Goal: Task Accomplishment & Management: Complete application form

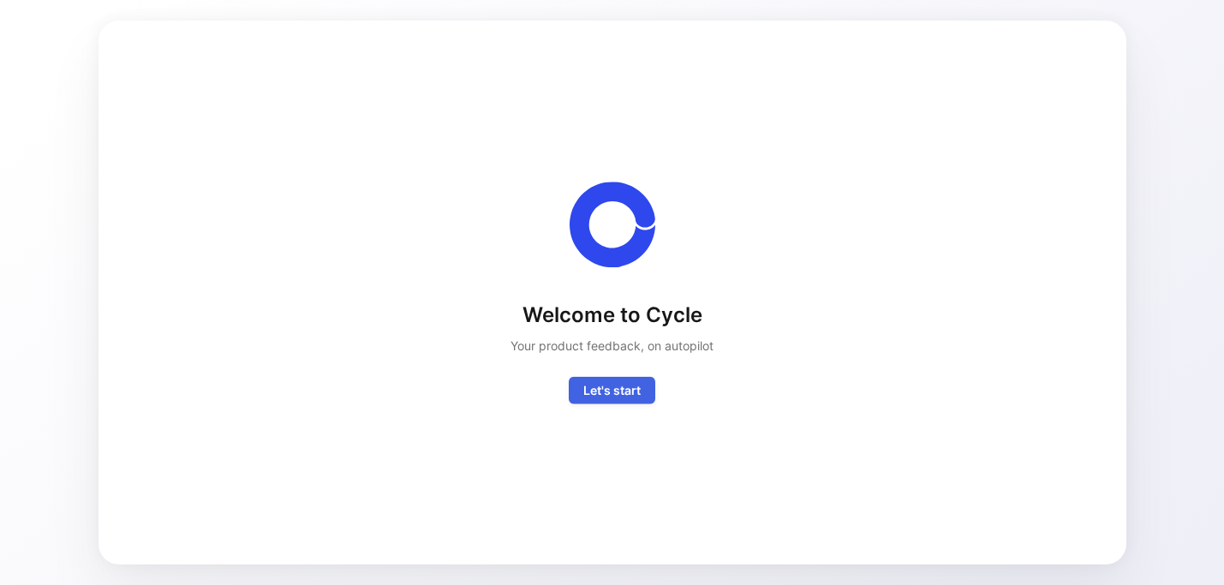
click at [624, 395] on span "Let's start" at bounding box center [611, 390] width 57 height 21
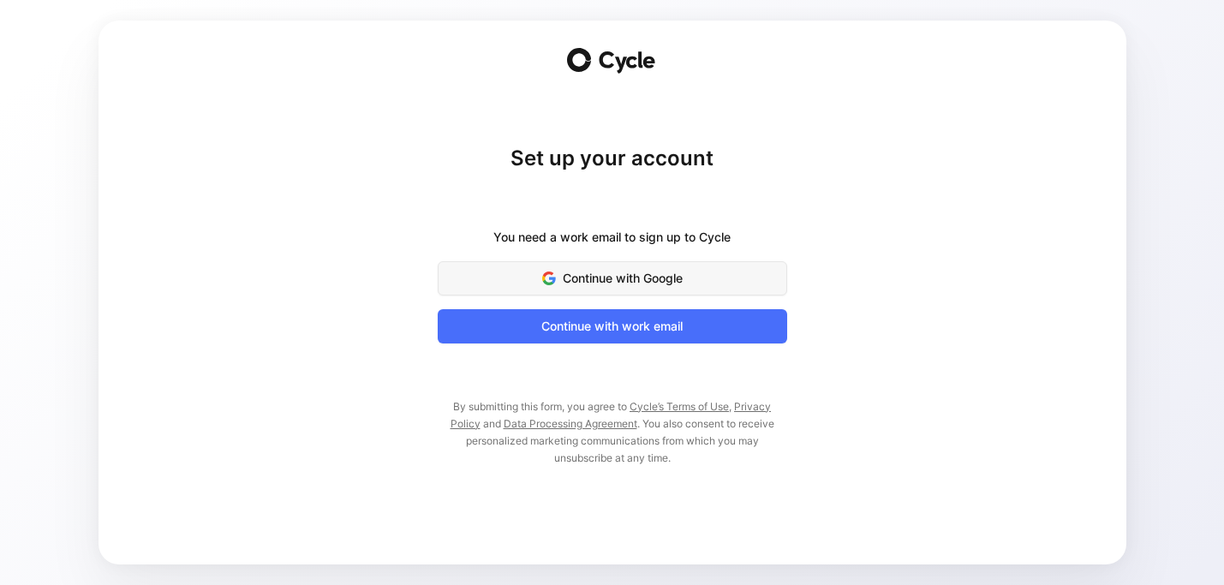
click at [611, 284] on span "Continue with Google" at bounding box center [612, 278] width 307 height 21
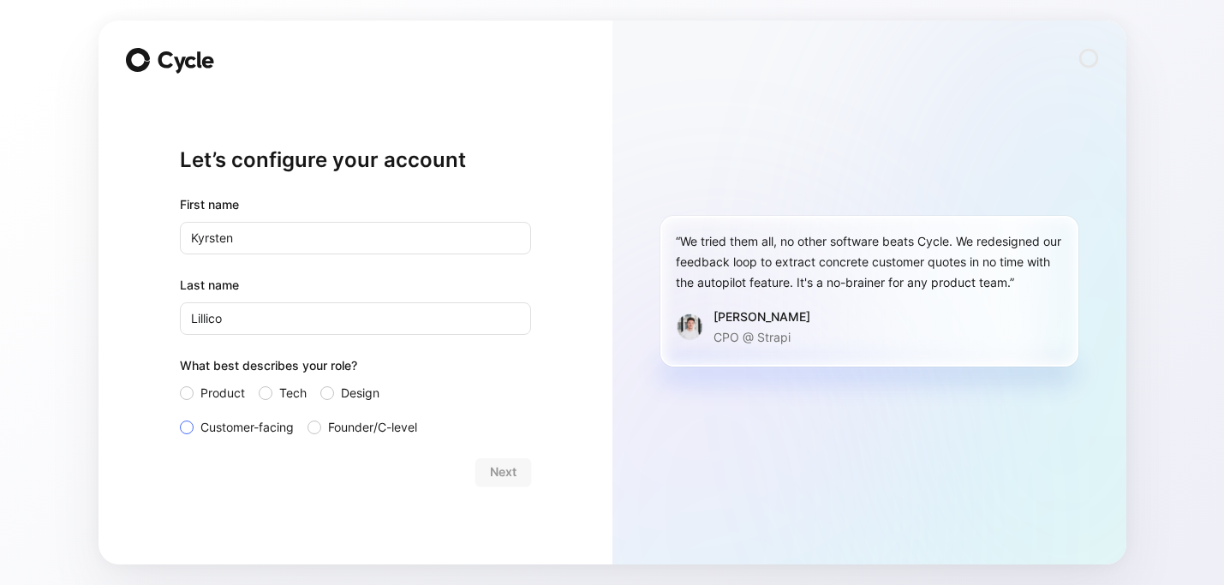
click at [281, 431] on span "Customer-facing" at bounding box center [246, 427] width 93 height 21
click at [180, 417] on input "Customer-facing" at bounding box center [180, 417] width 0 height 0
click at [508, 471] on span "Next" at bounding box center [503, 472] width 27 height 21
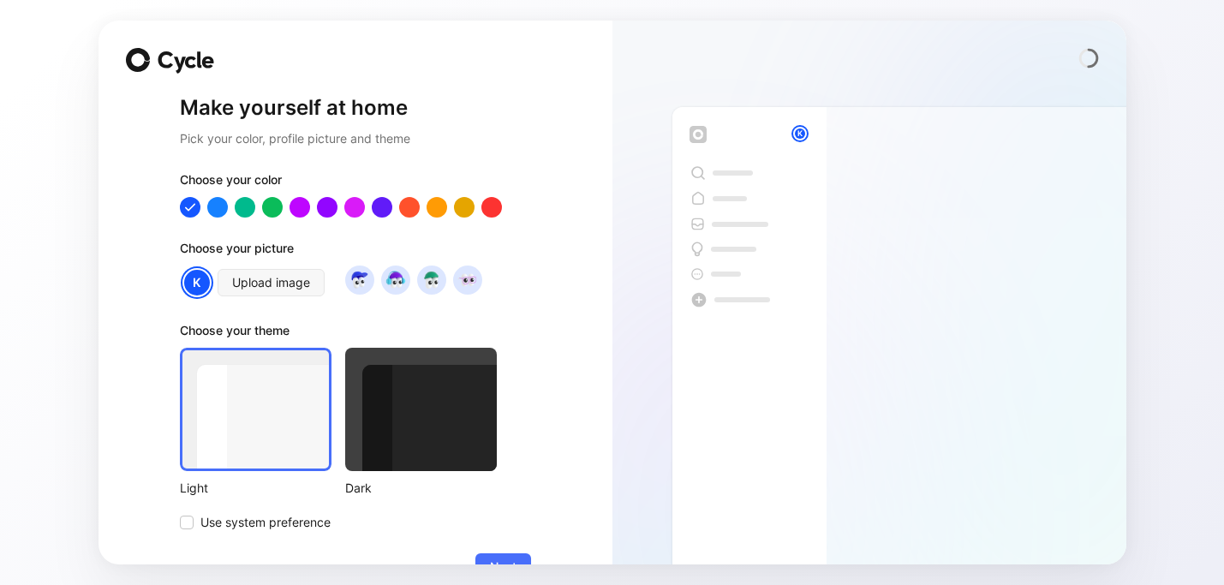
scroll to position [37, 0]
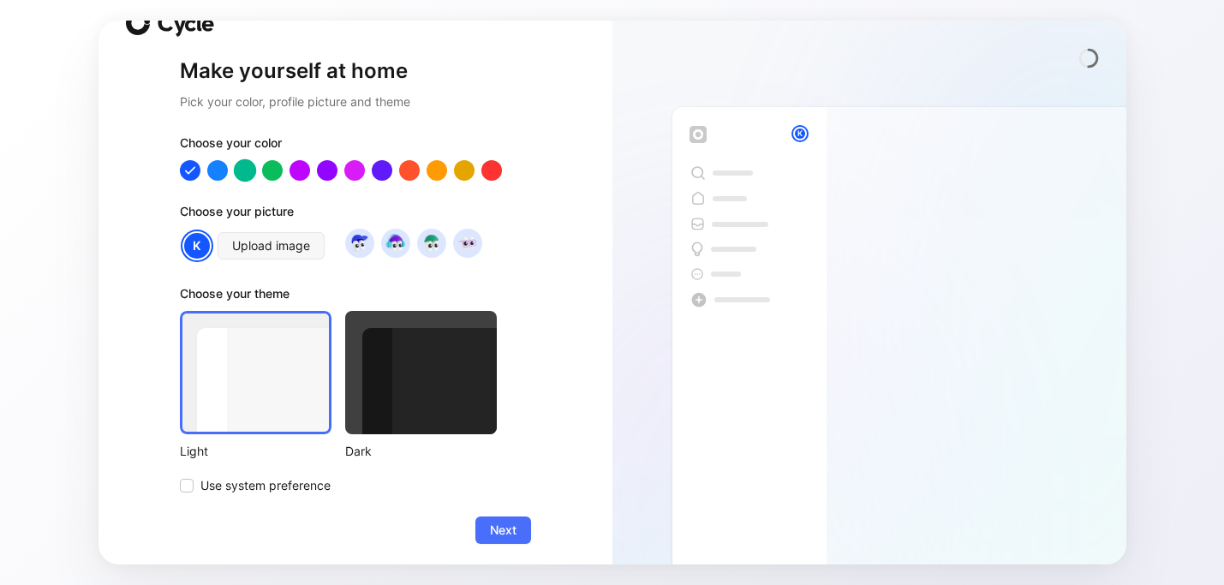
click at [242, 171] on div at bounding box center [244, 170] width 22 height 22
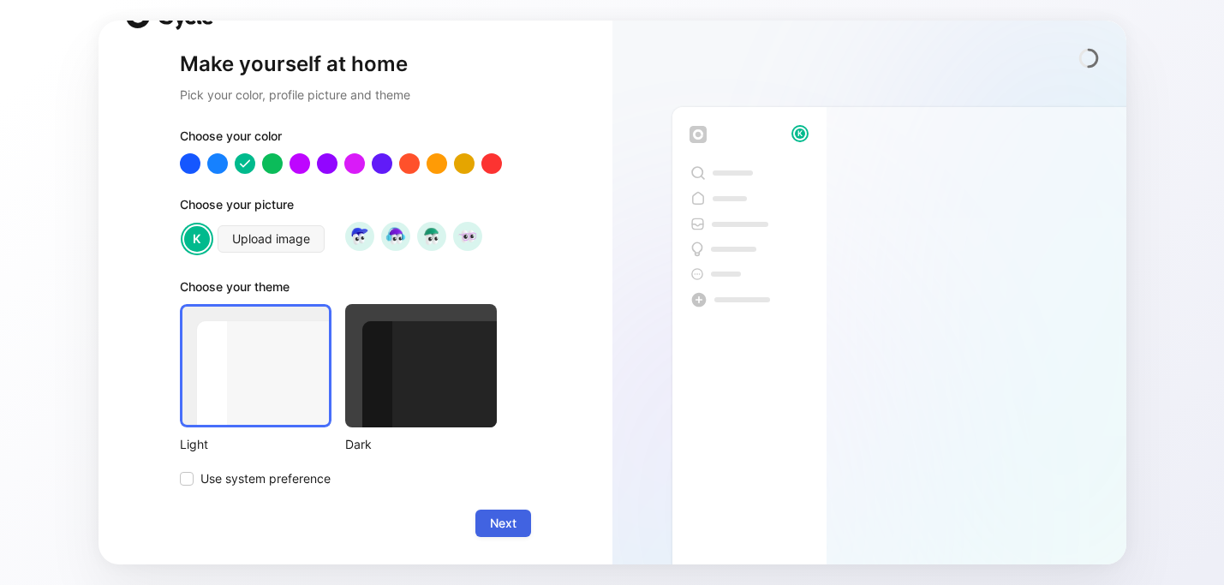
click at [498, 524] on span "Next" at bounding box center [503, 523] width 27 height 21
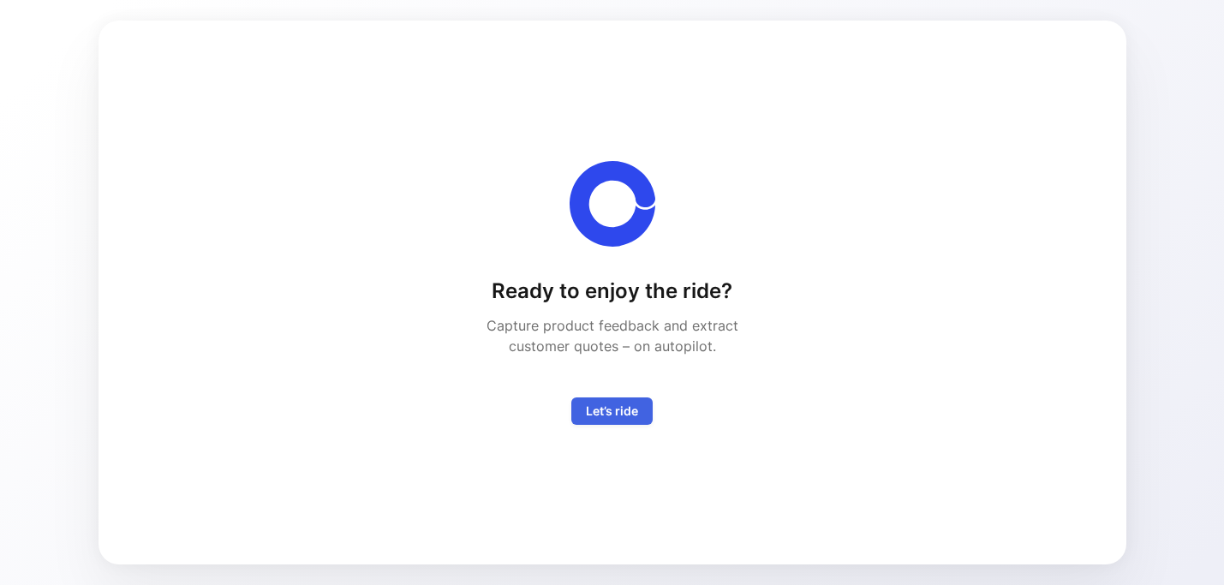
click at [607, 409] on span "Let’s ride" at bounding box center [612, 411] width 52 height 21
